Goal: Navigation & Orientation: Find specific page/section

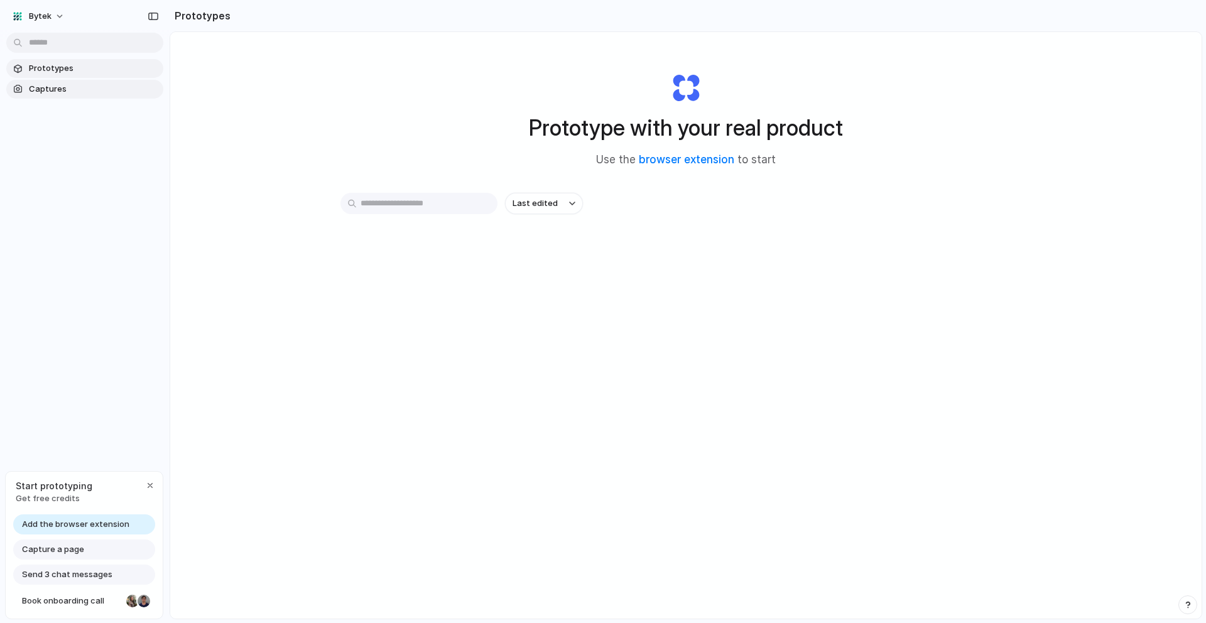
click at [52, 91] on span "Captures" at bounding box center [93, 89] width 129 height 13
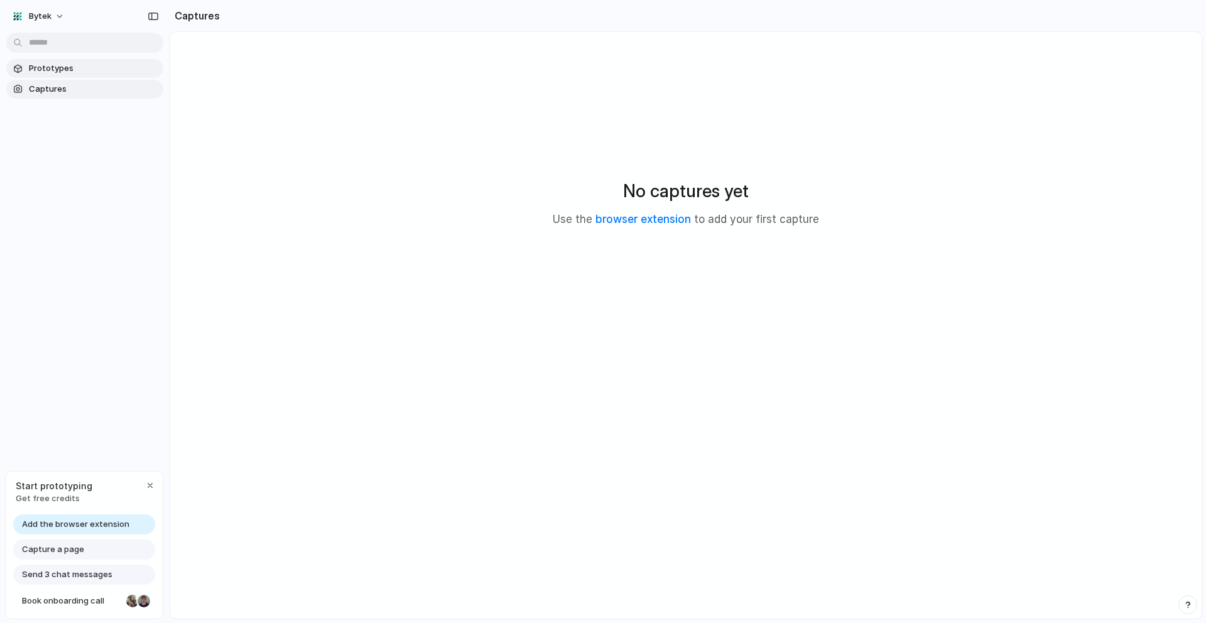
click at [49, 64] on span "Prototypes" at bounding box center [93, 68] width 129 height 13
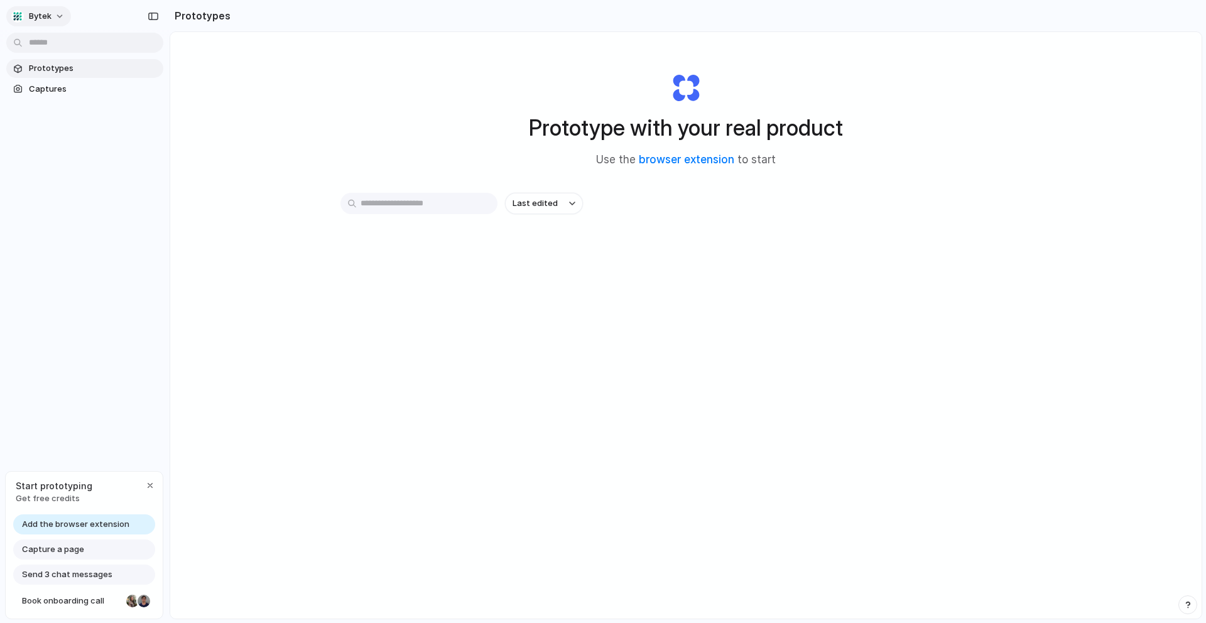
click at [57, 16] on button "Bytek" at bounding box center [38, 16] width 65 height 20
click at [200, 92] on div "Settings Invite members Change theme Sign out" at bounding box center [603, 311] width 1206 height 623
